Goal: Use online tool/utility: Utilize a website feature to perform a specific function

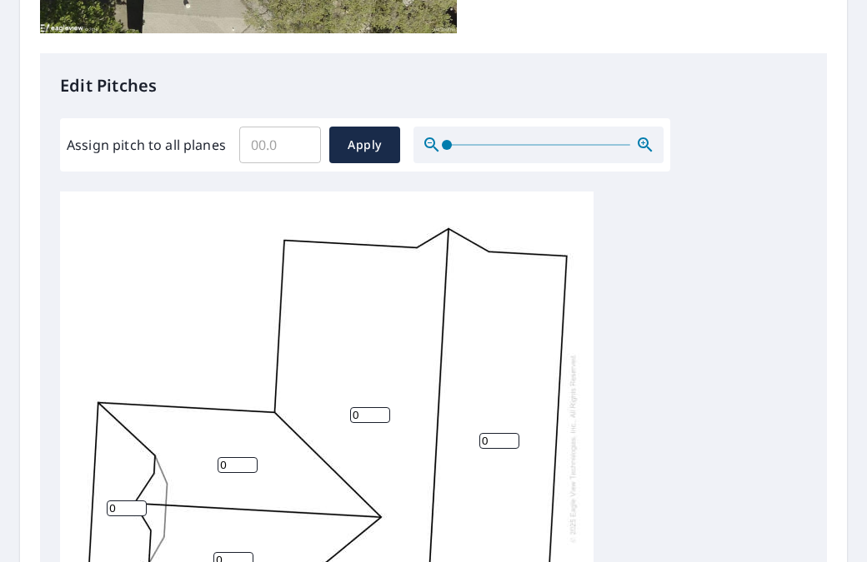
scroll to position [667, 0]
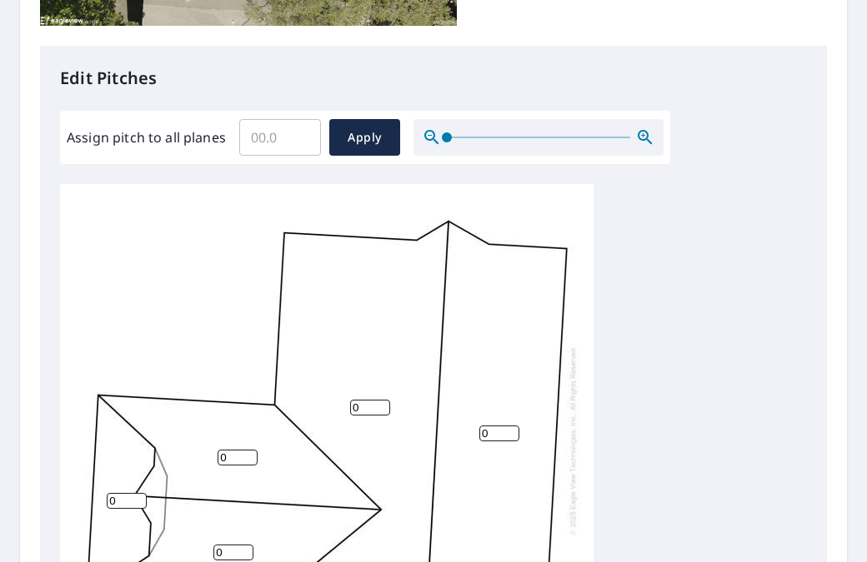
click at [238, 450] on input "0" at bounding box center [237, 458] width 40 height 16
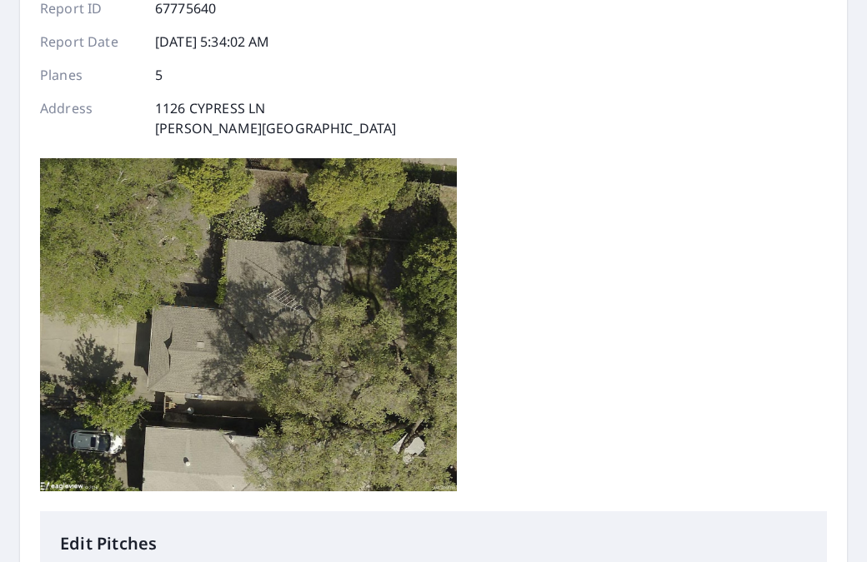
scroll to position [200, 0]
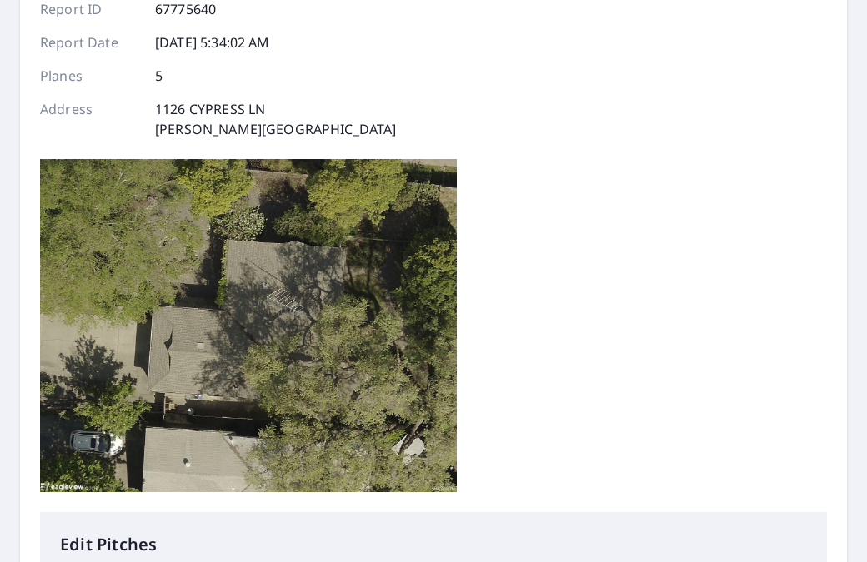
type input "5"
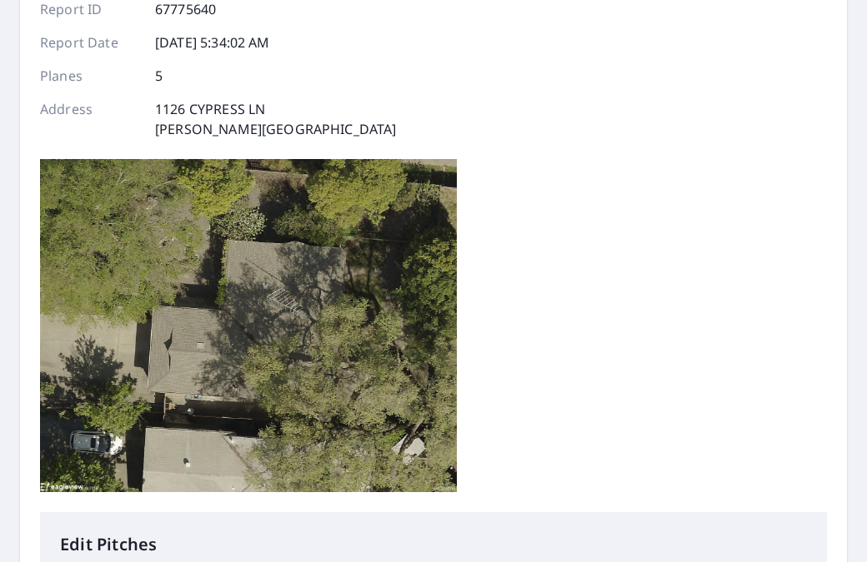
type input "5"
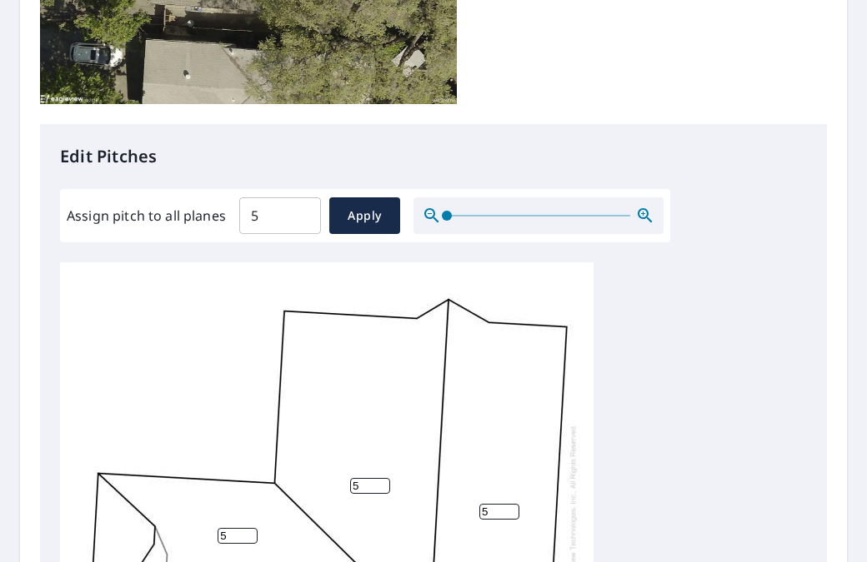
scroll to position [768, 0]
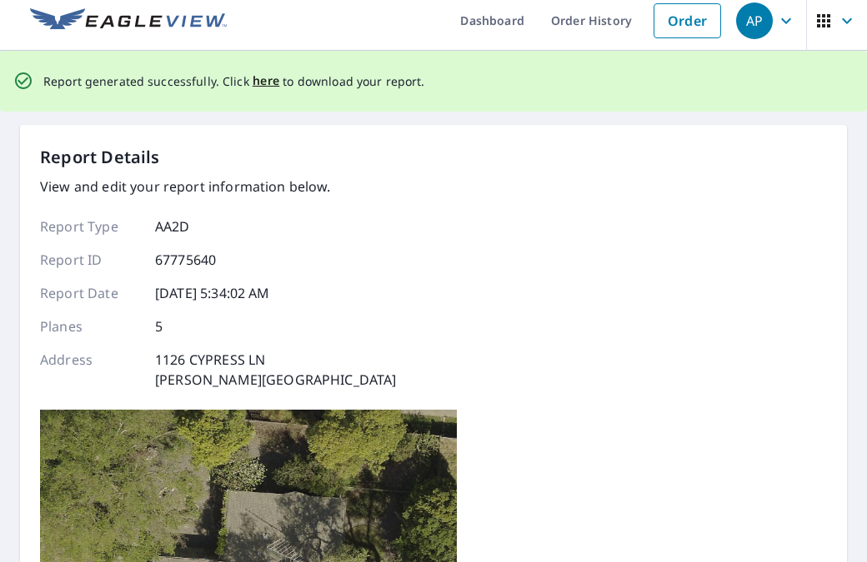
scroll to position [0, 0]
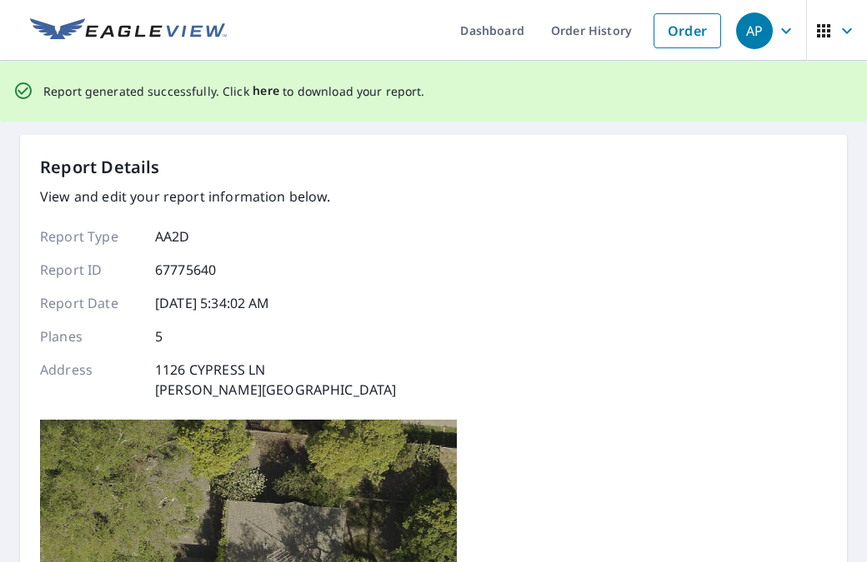
click at [261, 87] on span "here" at bounding box center [265, 91] width 27 height 21
